Goal: Find specific page/section: Find specific page/section

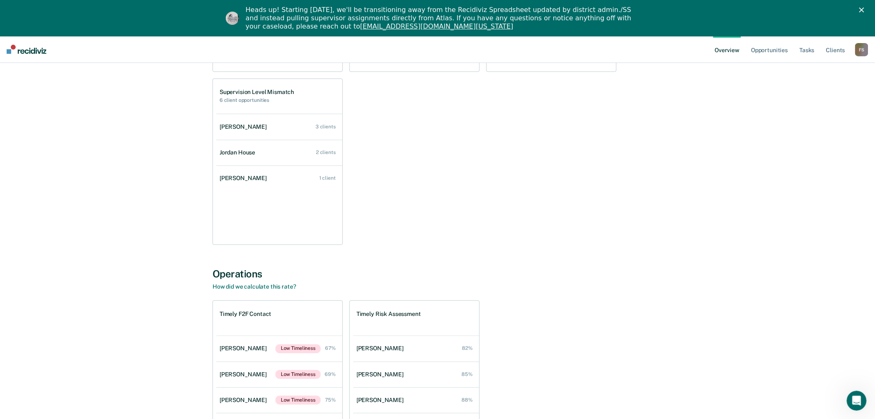
scroll to position [643, 0]
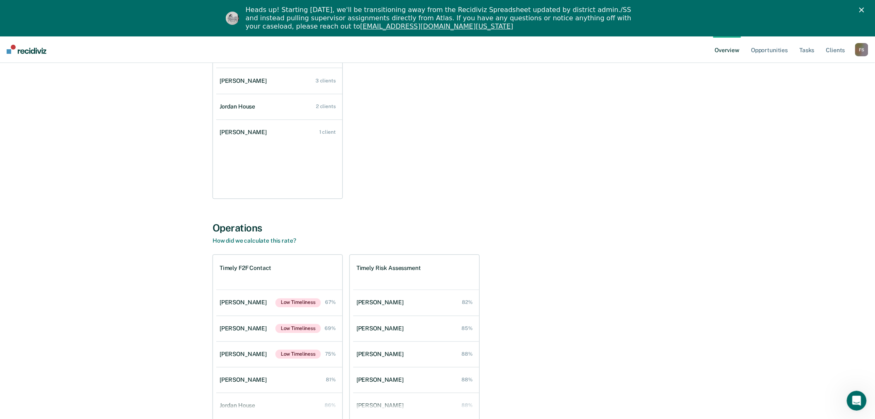
click at [862, 51] on div "F S" at bounding box center [861, 49] width 13 height 13
click at [817, 90] on link "Go to Operations" at bounding box center [828, 89] width 67 height 7
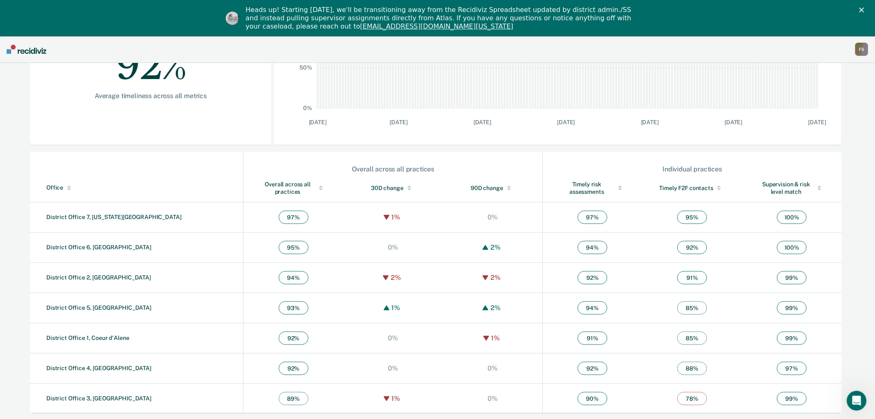
scroll to position [194, 0]
click at [98, 337] on link "District Office 1, Coeur d'Alene" at bounding box center [87, 336] width 83 height 7
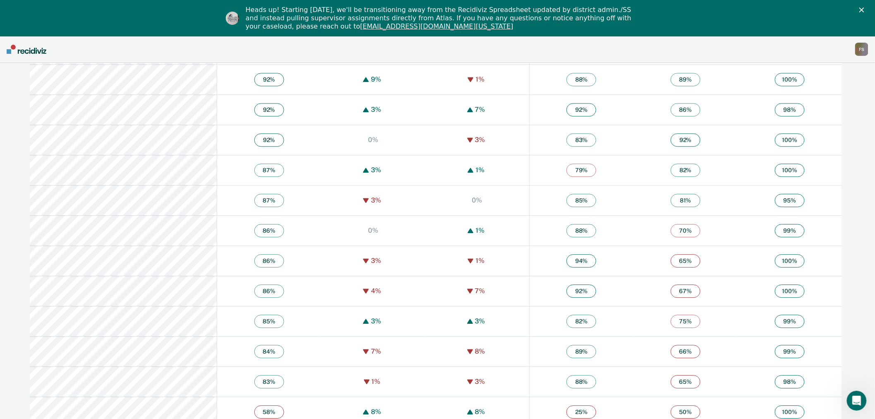
scroll to position [769, 0]
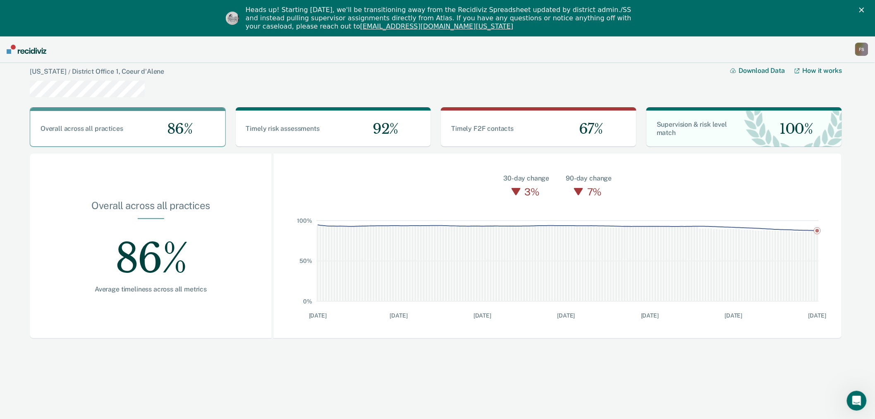
drag, startPoint x: 85, startPoint y: 266, endPoint x: 268, endPoint y: 88, distance: 255.7
click at [268, 88] on div "Idaho / District Office 1, Coeur d'Alene Download Data How it works" at bounding box center [436, 82] width 812 height 38
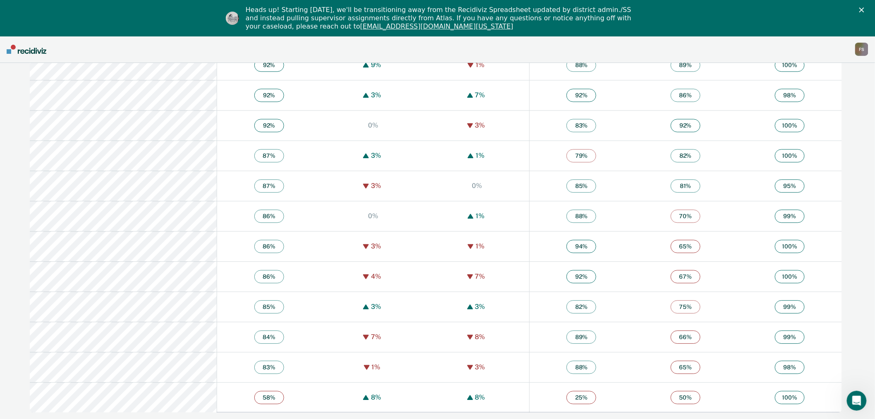
scroll to position [769, 0]
